Goal: Participate in discussion: Engage in conversation with other users on a specific topic

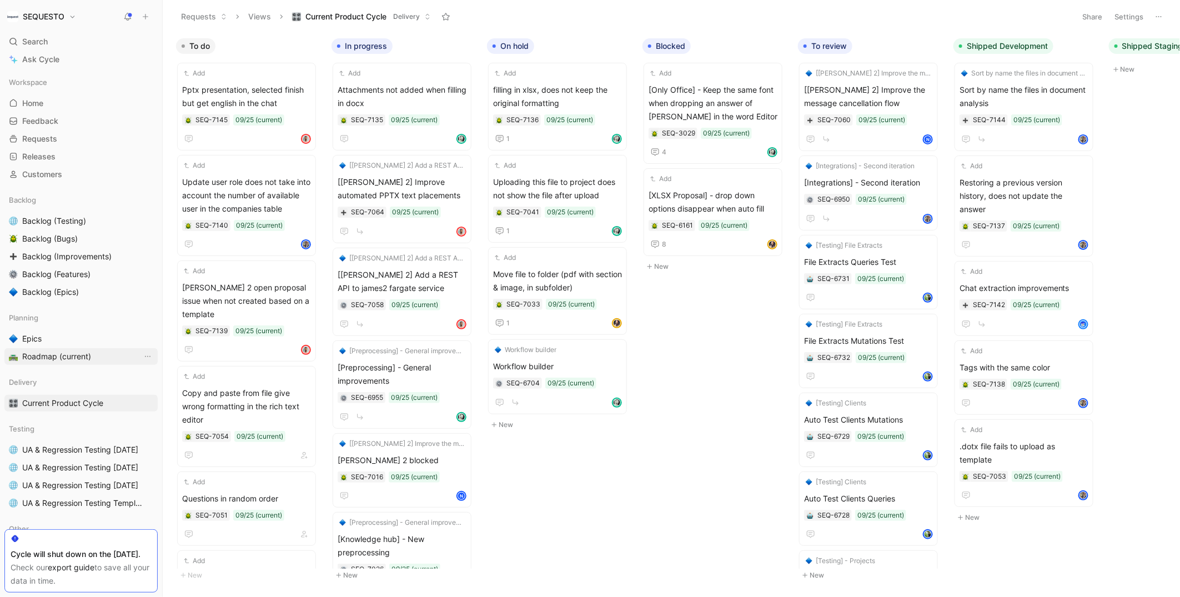
click at [34, 358] on span "Roadmap (current)" at bounding box center [56, 356] width 69 height 11
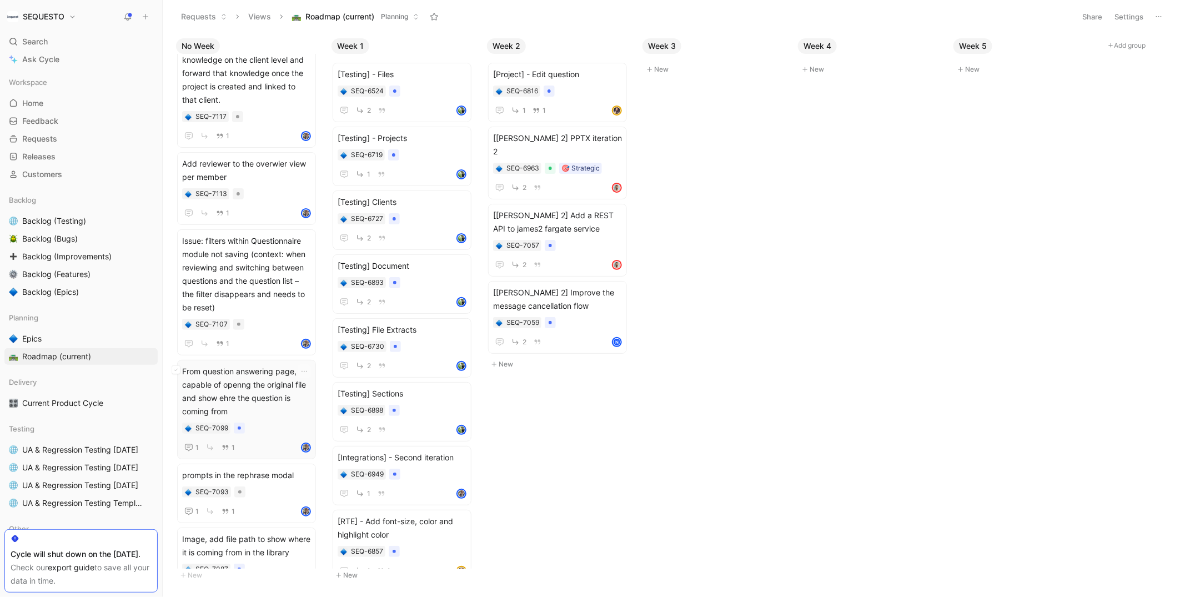
scroll to position [721, 0]
click at [244, 247] on span "Issue: filters within Questionnaire module not saving (context: when reviewing …" at bounding box center [246, 273] width 129 height 80
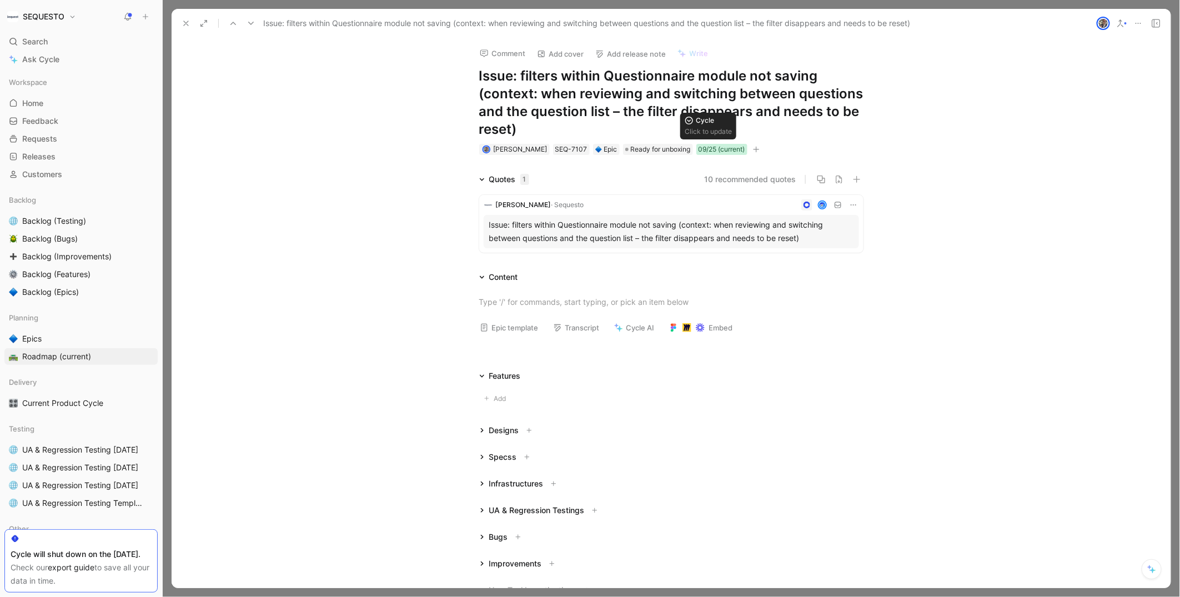
click at [700, 151] on div "09/25 (current)" at bounding box center [722, 149] width 47 height 11
click at [650, 147] on span "Ready for unboxing" at bounding box center [661, 149] width 60 height 11
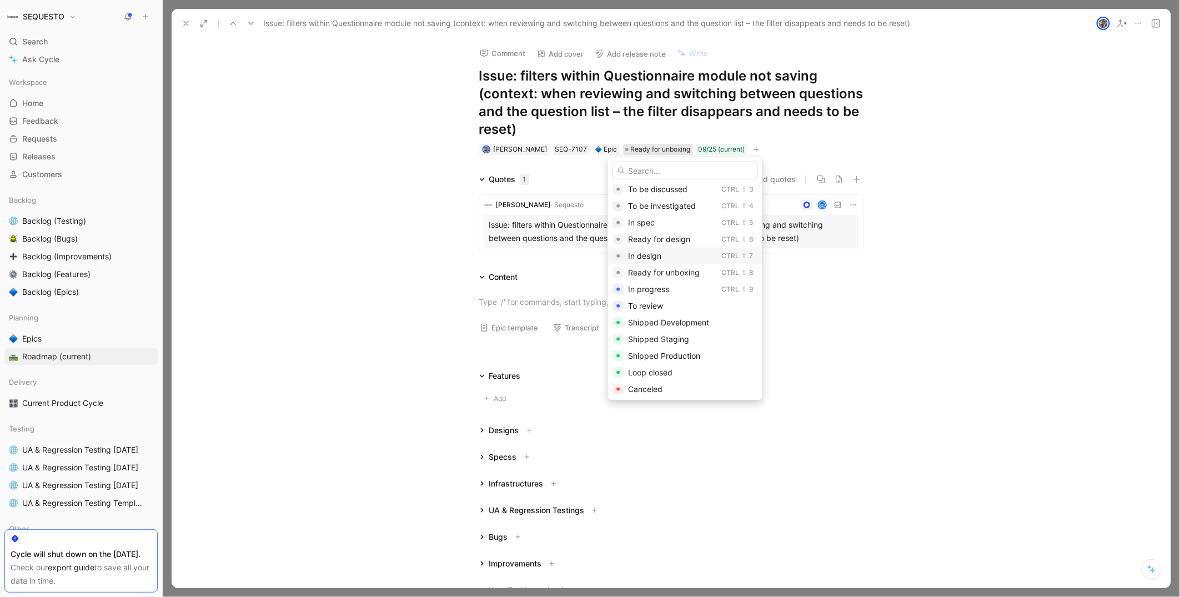
scroll to position [37, 0]
click at [647, 387] on span "Canceled" at bounding box center [645, 387] width 34 height 9
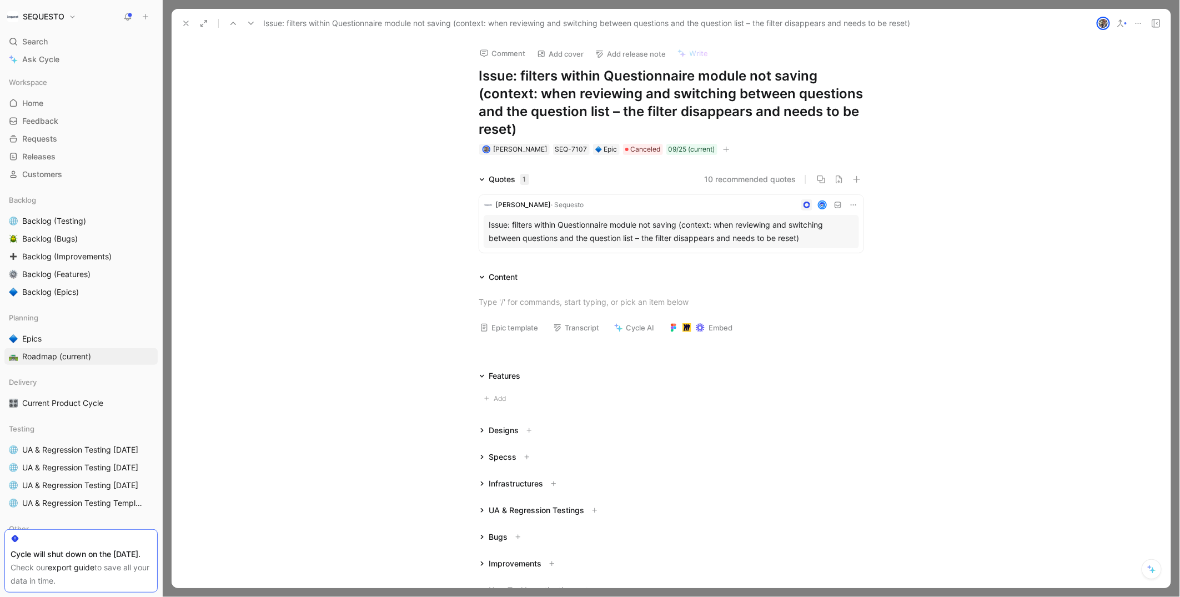
click at [495, 55] on button "Comment" at bounding box center [503, 54] width 56 height 16
click at [444, 83] on p at bounding box center [511, 82] width 152 height 12
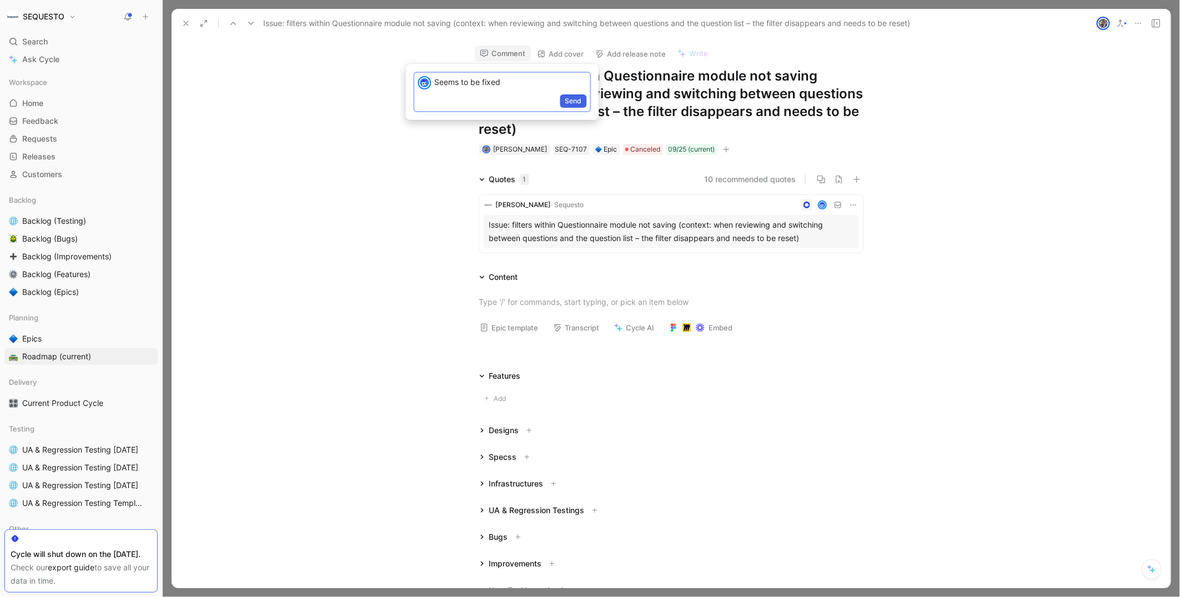
click at [578, 101] on span "Send" at bounding box center [573, 101] width 17 height 11
